Goal: Information Seeking & Learning: Find specific page/section

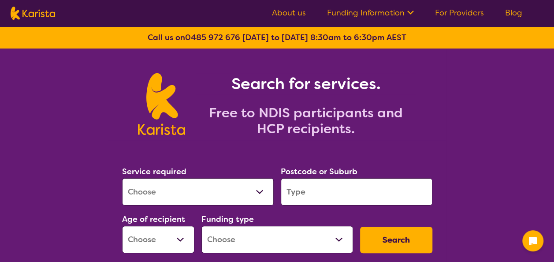
click at [184, 193] on select "Allied Health Assistant Assessment ([MEDICAL_DATA] or [MEDICAL_DATA]) Behaviour…" at bounding box center [198, 191] width 152 height 27
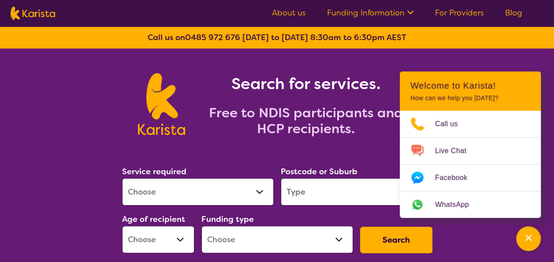
select select "[MEDICAL_DATA]"
click at [122, 178] on select "Allied Health Assistant Assessment ([MEDICAL_DATA] or [MEDICAL_DATA]) Behaviour…" at bounding box center [198, 191] width 152 height 27
click at [324, 195] on input "search" at bounding box center [357, 191] width 152 height 27
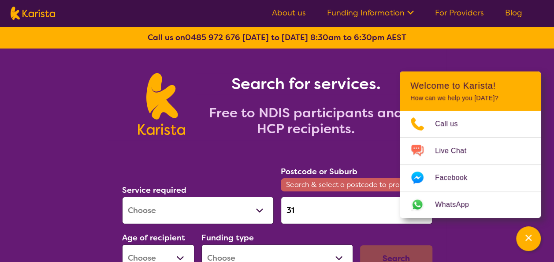
type input "3"
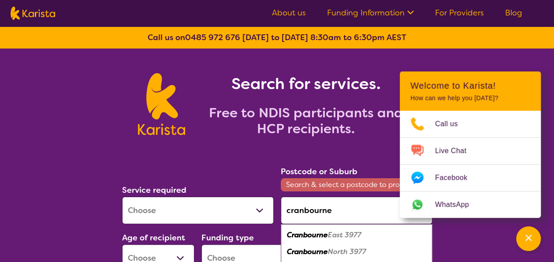
click at [329, 232] on em "East 3977" at bounding box center [344, 234] width 33 height 9
type input "3977"
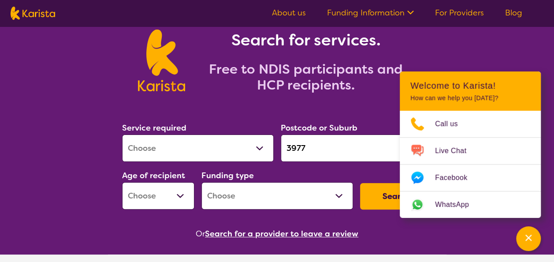
scroll to position [44, 0]
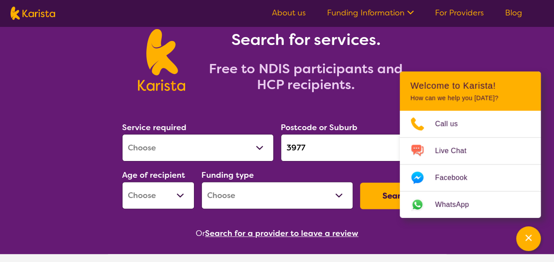
click at [174, 196] on select "Early Childhood - 0 to 9 Child - 10 to 11 Adolescent - 12 to 17 Adult - 18 to 6…" at bounding box center [158, 195] width 72 height 27
select select "EC"
click at [122, 182] on select "Early Childhood - 0 to 9 Child - 10 to 11 Adolescent - 12 to 17 Adult - 18 to 6…" at bounding box center [158, 195] width 72 height 27
click at [244, 189] on select "Home Care Package (HCP) National Disability Insurance Scheme (NDIS) I don't know" at bounding box center [277, 195] width 152 height 27
select select "NDIS"
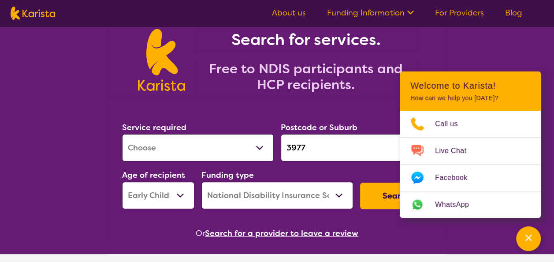
click at [201, 182] on select "Home Care Package (HCP) National Disability Insurance Scheme (NDIS) I don't know" at bounding box center [277, 195] width 152 height 27
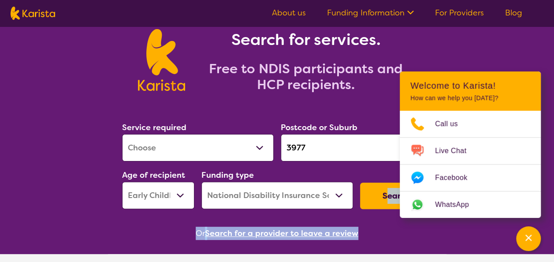
drag, startPoint x: 398, startPoint y: 230, endPoint x: 384, endPoint y: 186, distance: 46.3
click at [384, 186] on section "Service required Allied Health Assistant Assessment ([MEDICAL_DATA] or [MEDICAL…" at bounding box center [277, 168] width 338 height 144
click at [384, 186] on button "Search" at bounding box center [396, 195] width 72 height 26
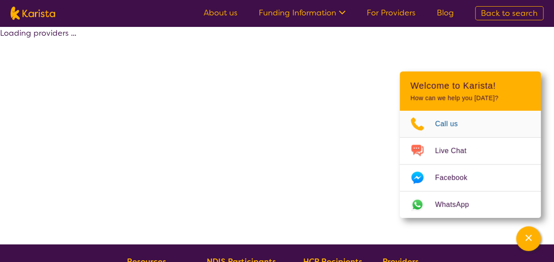
select select "by_score"
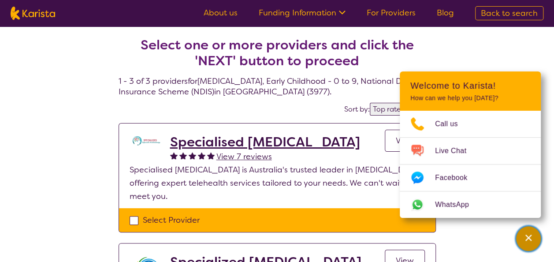
click at [527, 234] on icon "Channel Menu" at bounding box center [528, 237] width 9 height 9
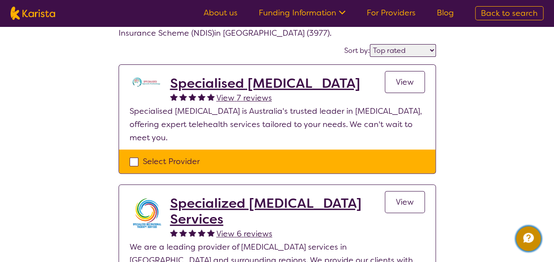
scroll to position [60, 0]
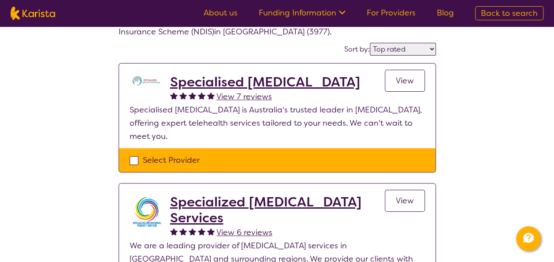
click at [133, 156] on div "Select Provider" at bounding box center [277, 159] width 295 height 13
checkbox input "true"
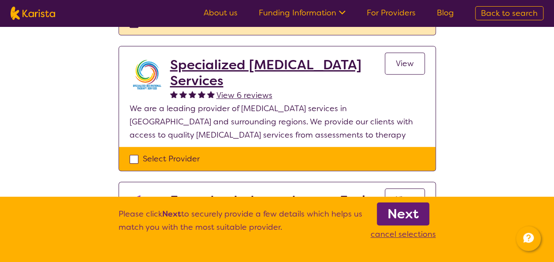
scroll to position [198, 0]
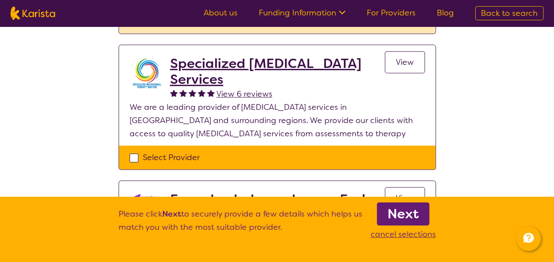
click at [131, 154] on div "Select Provider" at bounding box center [277, 157] width 295 height 13
checkbox input "true"
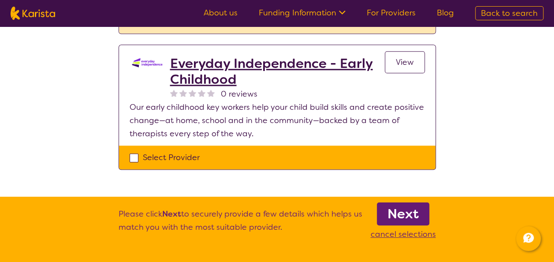
scroll to position [340, 0]
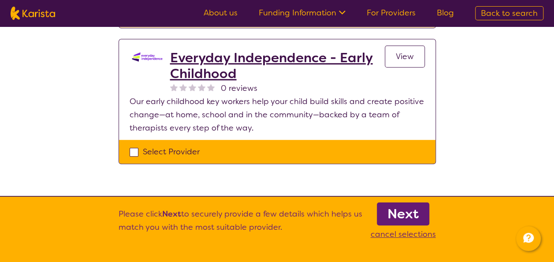
click at [130, 145] on div "Select Provider" at bounding box center [277, 151] width 295 height 13
checkbox input "true"
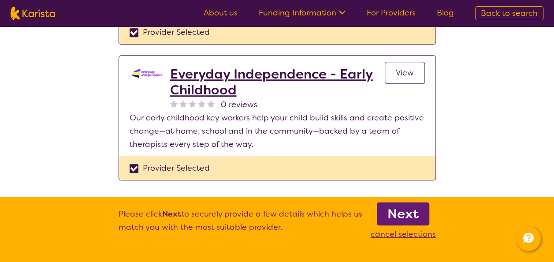
scroll to position [325, 0]
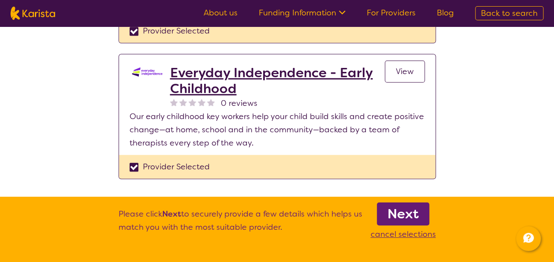
click at [392, 214] on b "Next" at bounding box center [402, 214] width 31 height 18
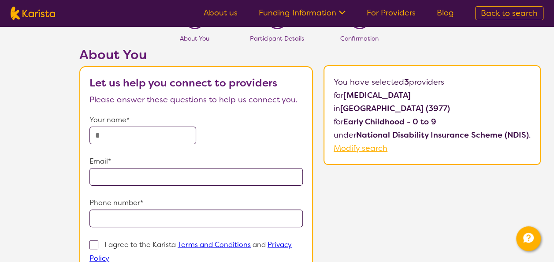
scroll to position [17, 0]
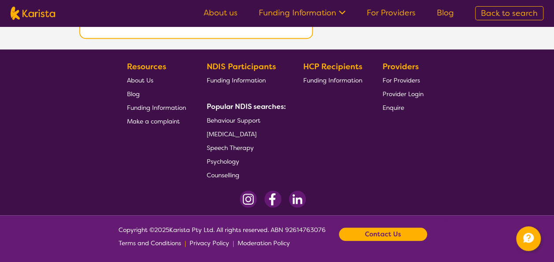
select select "by_score"
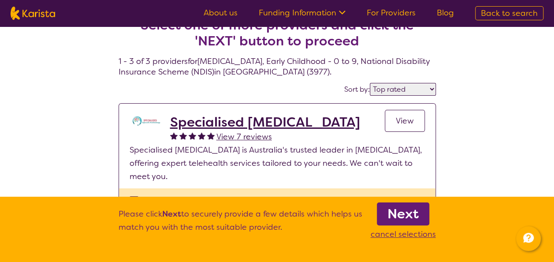
scroll to position [18, 0]
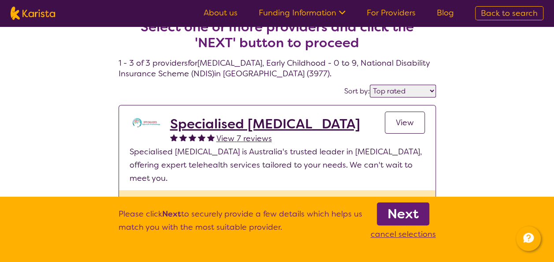
click at [410, 127] on span "View" at bounding box center [405, 122] width 18 height 11
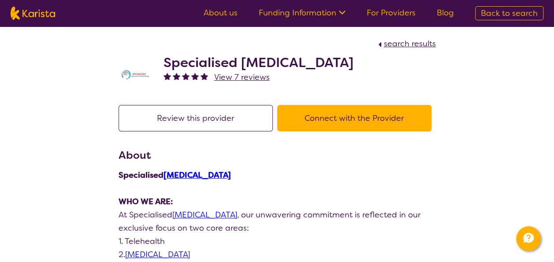
scroll to position [18, 0]
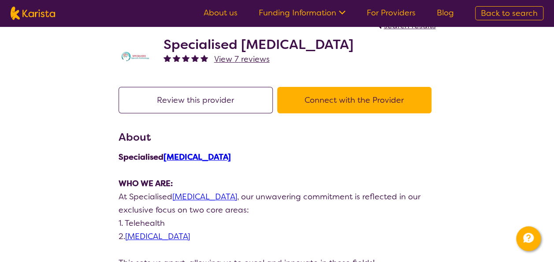
select select "by_score"
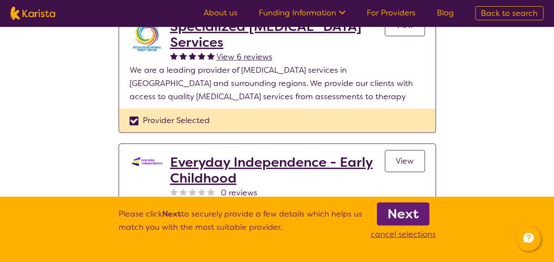
scroll to position [235, 0]
